Goal: Complete application form

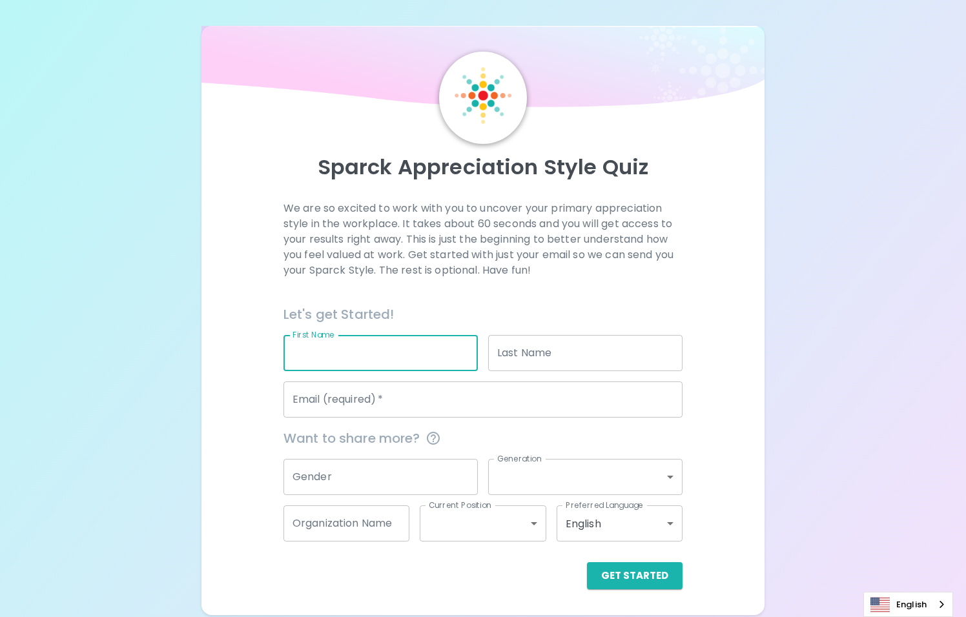
click at [329, 344] on input "First Name" at bounding box center [381, 353] width 194 height 36
type input "[PERSON_NAME]"
type input "Andrawos"
type input "[EMAIL_ADDRESS][DOMAIN_NAME]"
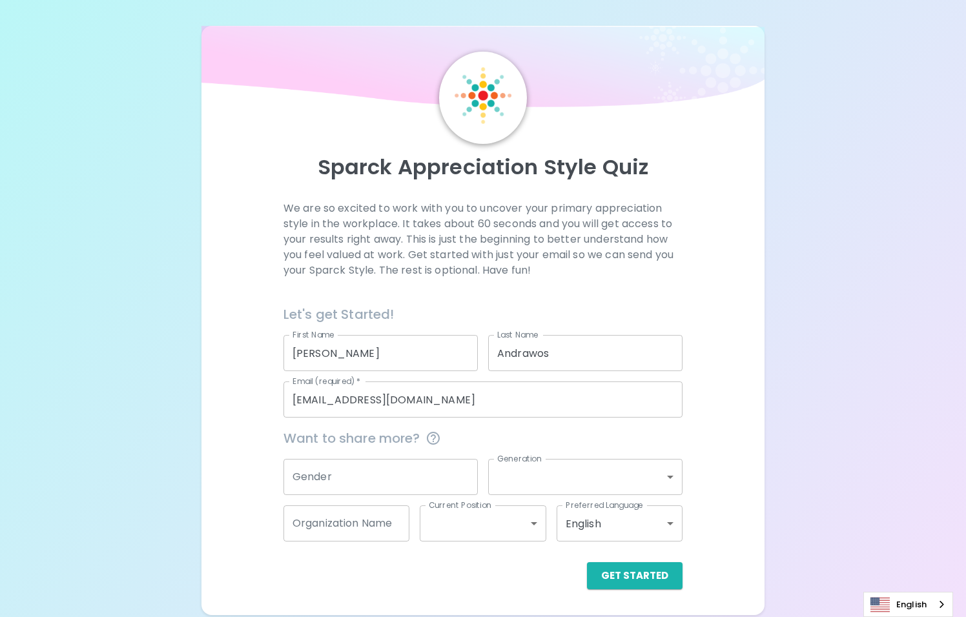
click at [371, 456] on div "Gender Gender" at bounding box center [375, 472] width 205 height 47
click at [367, 470] on input "Gender" at bounding box center [381, 477] width 194 height 36
type input "m"
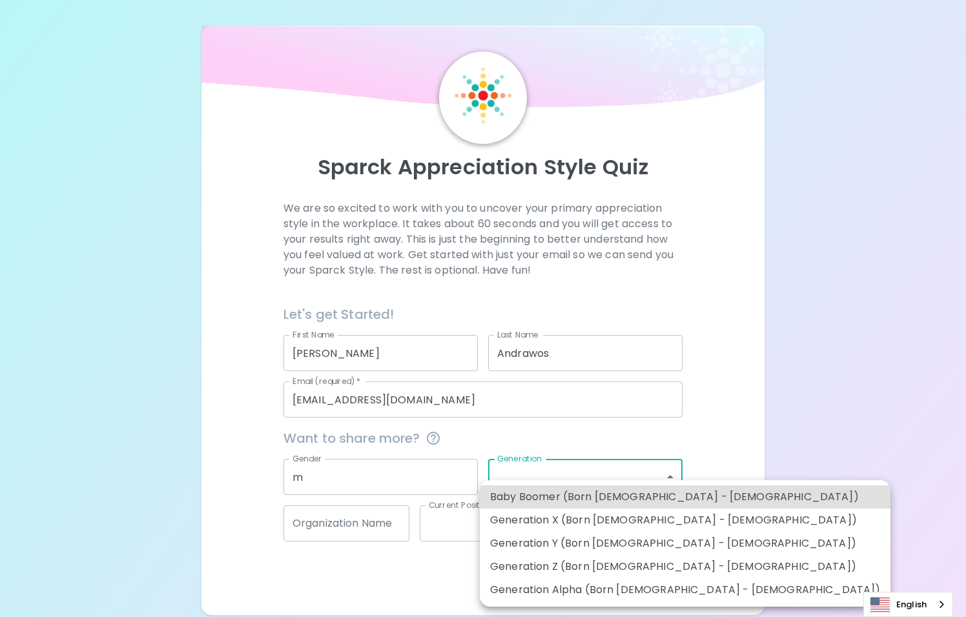
click at [512, 469] on body "Sparck Appreciation Style Quiz We are so excited to work with you to uncover yo…" at bounding box center [483, 308] width 966 height 617
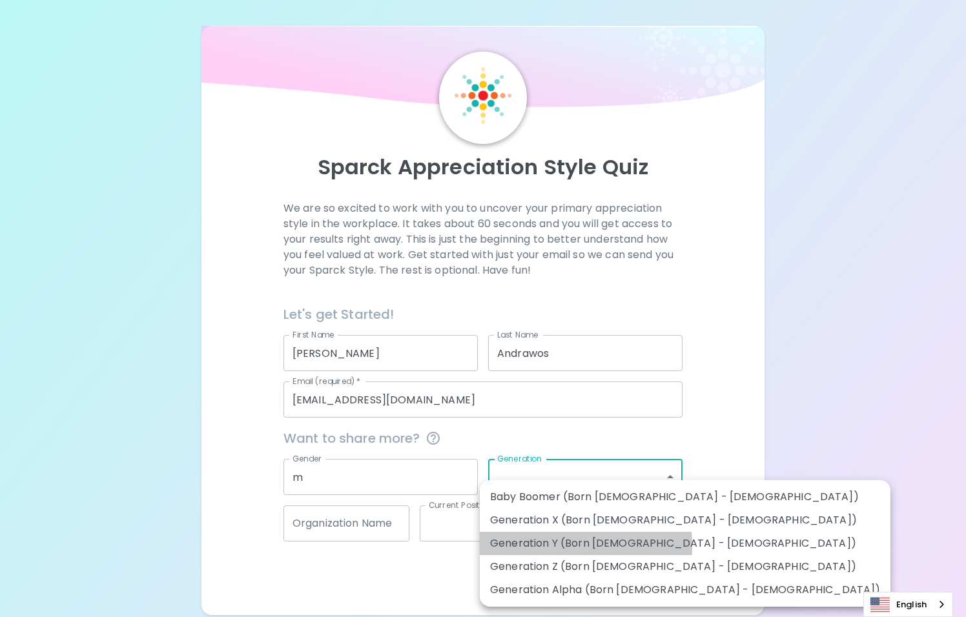
click at [512, 547] on li "Generation Y (Born [DEMOGRAPHIC_DATA] - [DEMOGRAPHIC_DATA])" at bounding box center [685, 543] width 411 height 23
type input "generation_y"
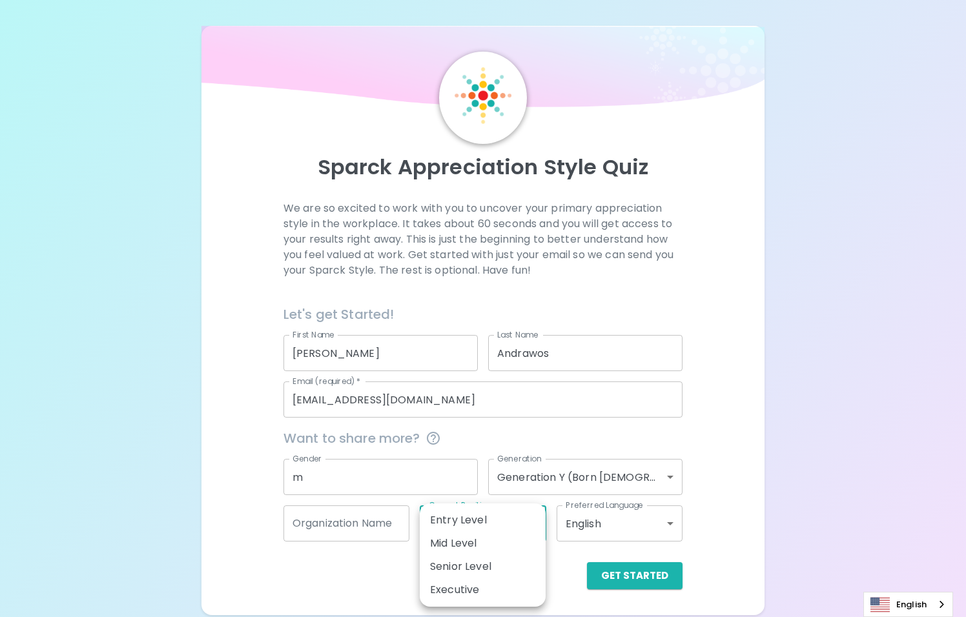
click at [510, 512] on body "Sparck Appreciation Style Quiz We are so excited to work with you to uncover yo…" at bounding box center [483, 308] width 966 height 617
drag, startPoint x: 488, startPoint y: 537, endPoint x: 489, endPoint y: 544, distance: 7.8
click at [489, 544] on li "Mid Level" at bounding box center [483, 543] width 126 height 23
type input "mid_level"
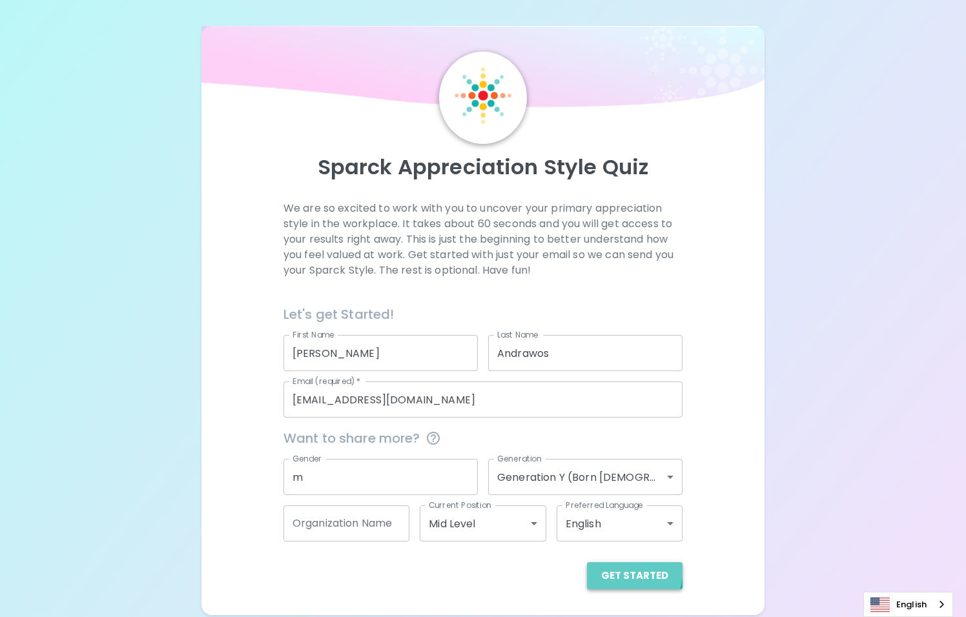
click at [616, 568] on button "Get Started" at bounding box center [635, 576] width 96 height 27
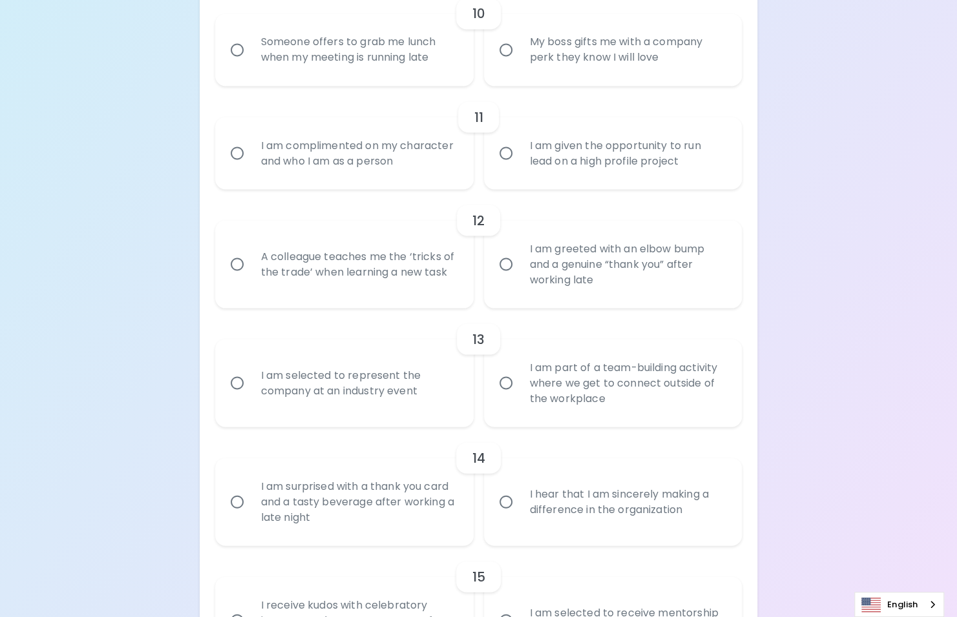
scroll to position [1475, 0]
